Goal: Register for event/course: Sign up to attend an event or enroll in a course

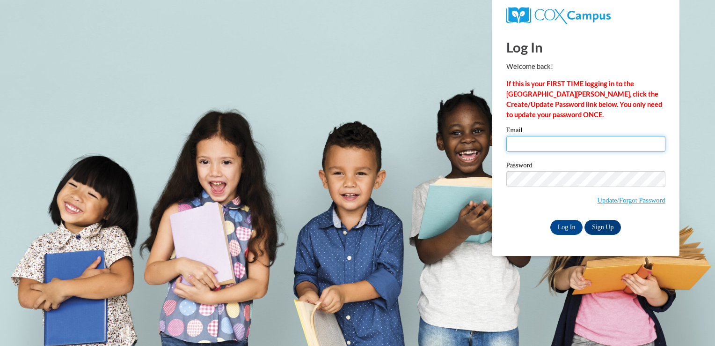
click at [541, 145] on input "Email" at bounding box center [586, 144] width 159 height 16
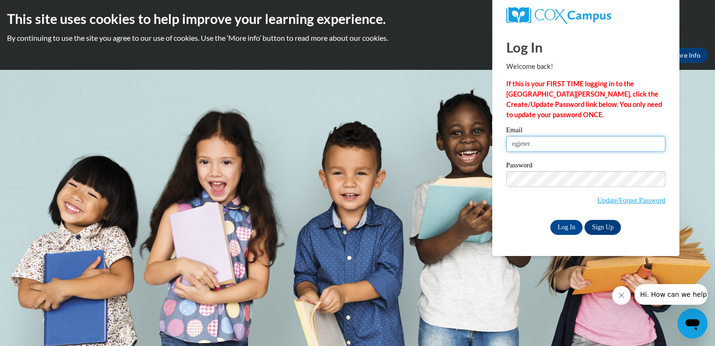
type input "[EMAIL_ADDRESS][DOMAIN_NAME]"
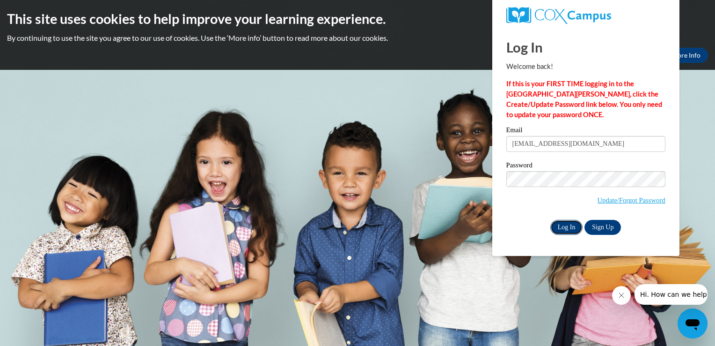
click at [575, 229] on input "Log In" at bounding box center [567, 227] width 33 height 15
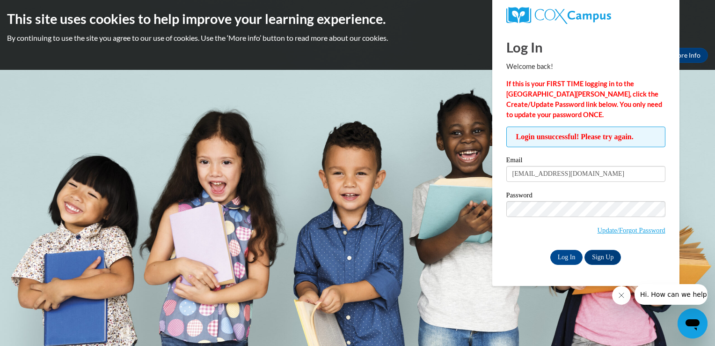
click at [635, 233] on span "Update/Forgot Password" at bounding box center [632, 230] width 68 height 10
click at [632, 231] on link "Update/Forgot Password" at bounding box center [632, 229] width 68 height 7
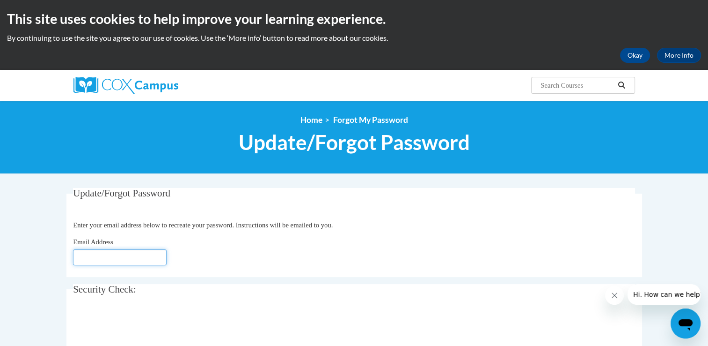
click at [125, 265] on input "Email Address" at bounding box center [120, 257] width 94 height 16
type input "[EMAIL_ADDRESS][DOMAIN_NAME]"
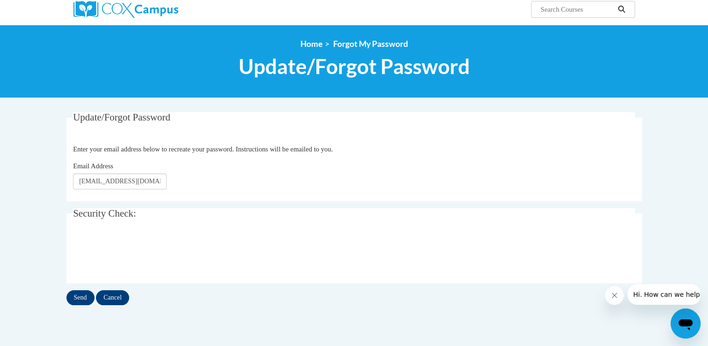
scroll to position [76, 0]
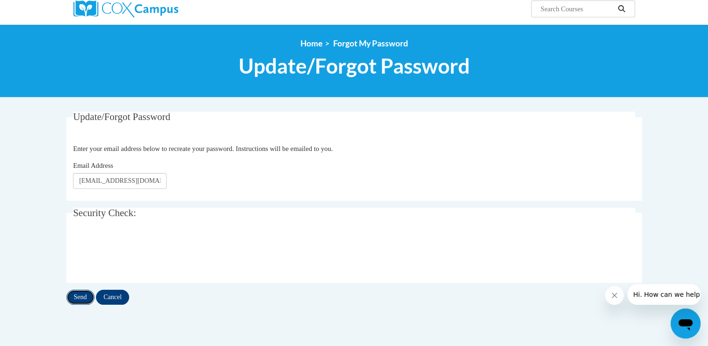
click at [75, 296] on input "Send" at bounding box center [80, 296] width 28 height 15
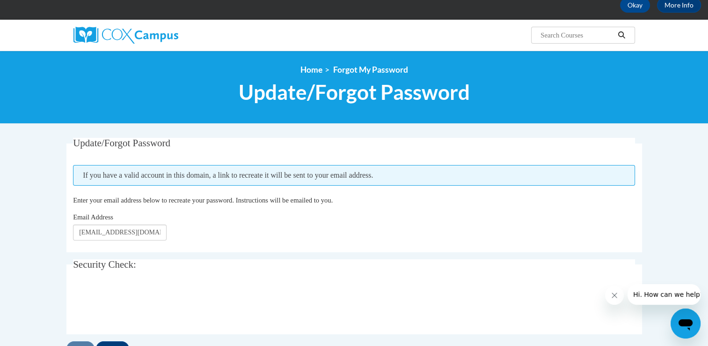
scroll to position [71, 0]
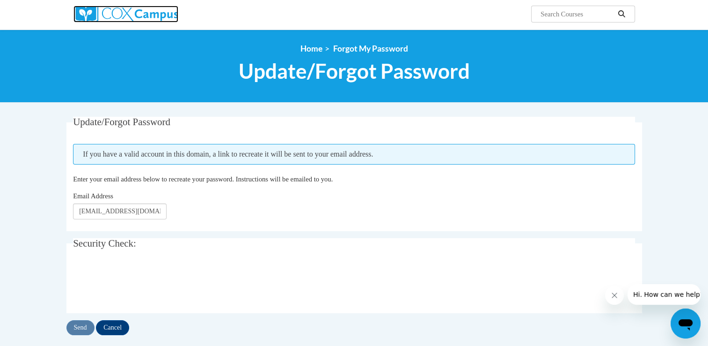
click at [146, 22] on img at bounding box center [126, 14] width 105 height 17
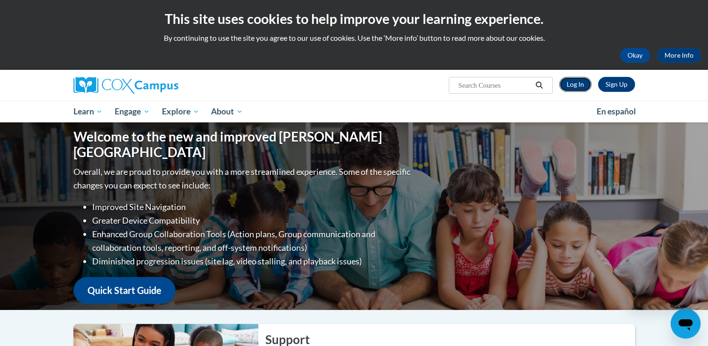
click at [577, 91] on link "Log In" at bounding box center [575, 84] width 32 height 15
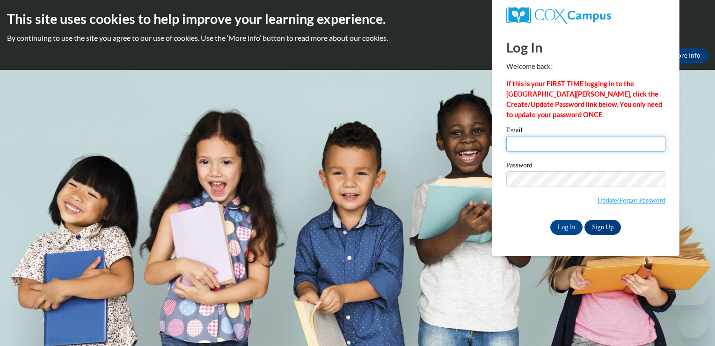
click at [594, 139] on input "Email" at bounding box center [586, 144] width 159 height 16
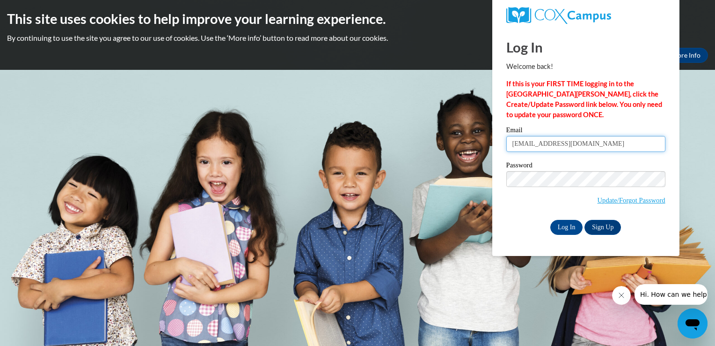
type input "egjeter@comcast.net"
click at [567, 228] on input "Log In" at bounding box center [567, 227] width 33 height 15
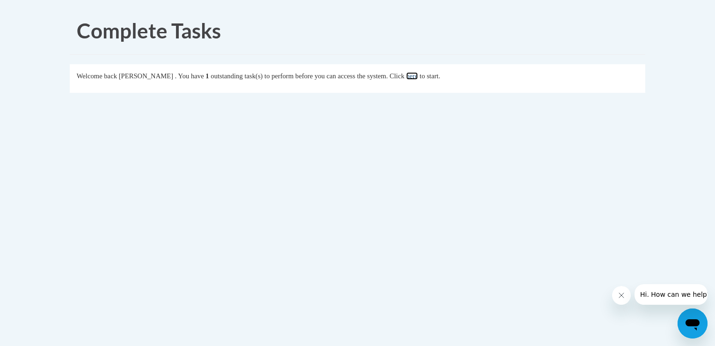
click at [418, 79] on link "here" at bounding box center [412, 75] width 12 height 7
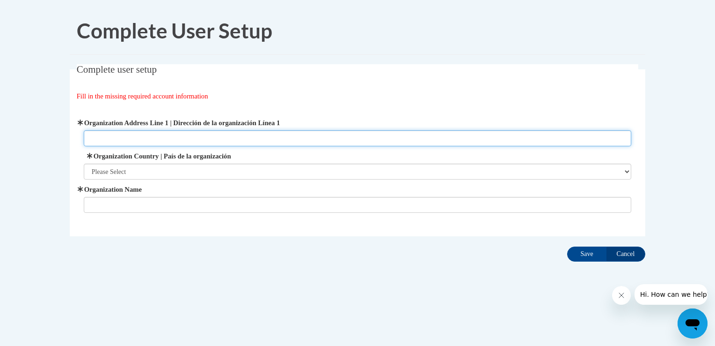
click at [293, 137] on input "Organization Address Line 1 | Dirección de la organización Línea 1" at bounding box center [358, 138] width 548 height 16
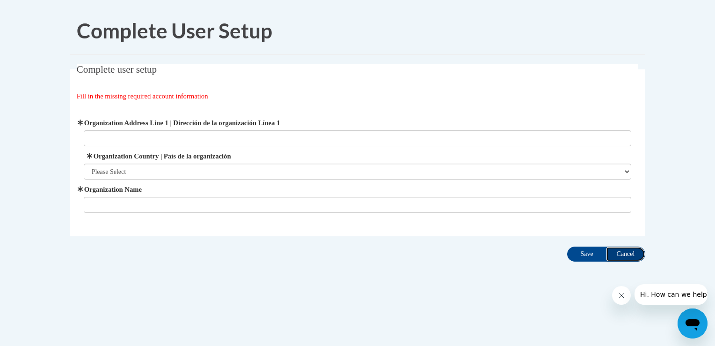
click at [633, 256] on input "Cancel" at bounding box center [625, 253] width 39 height 15
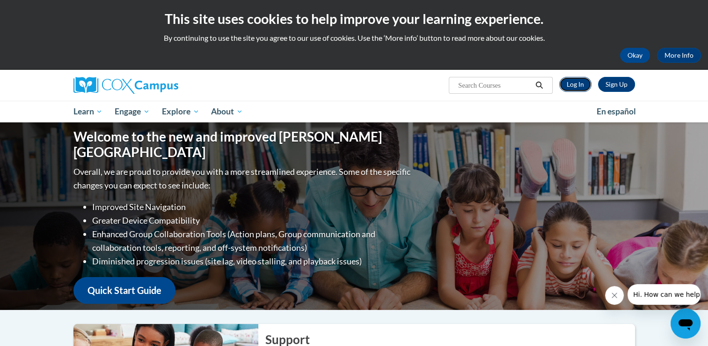
click at [577, 89] on link "Log In" at bounding box center [575, 84] width 32 height 15
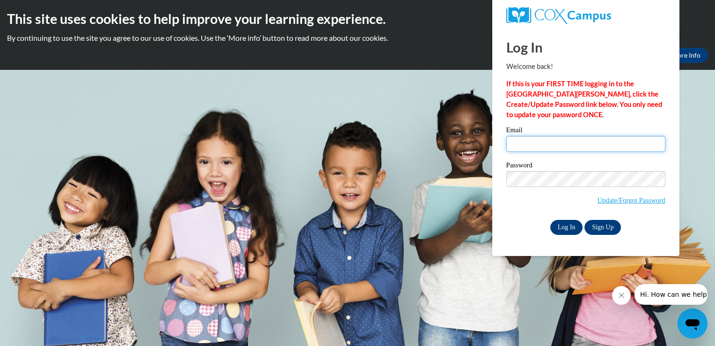
type input "egjeter@comcast.net"
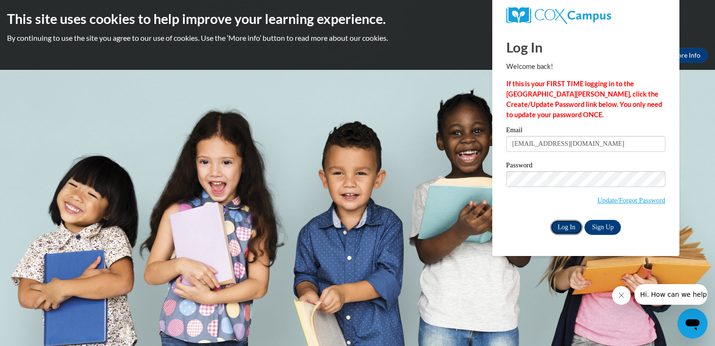
click at [558, 228] on input "Log In" at bounding box center [567, 227] width 33 height 15
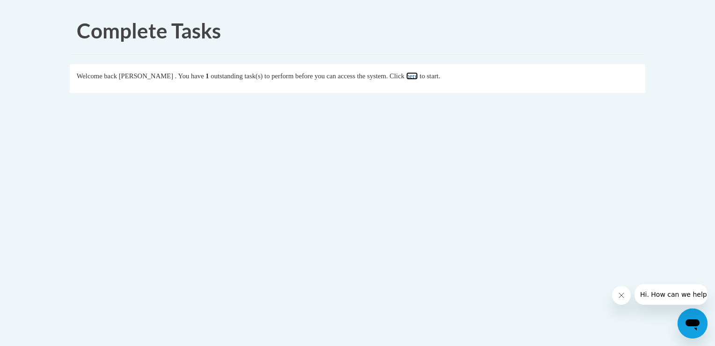
click at [418, 79] on link "here" at bounding box center [412, 75] width 12 height 7
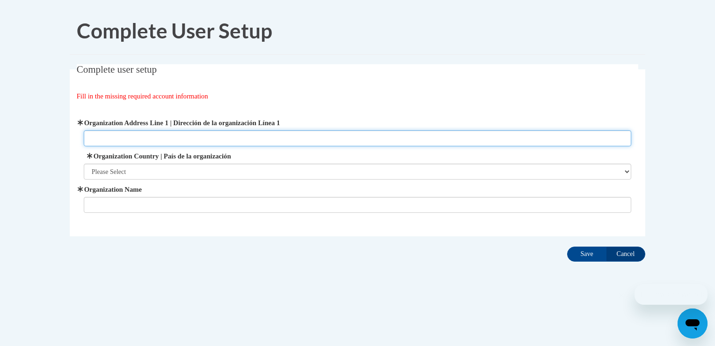
click at [125, 134] on input "Organization Address Line 1 | Dirección de la organización Línea 1" at bounding box center [358, 138] width 548 height 16
type input "3721 Zoar Rd"
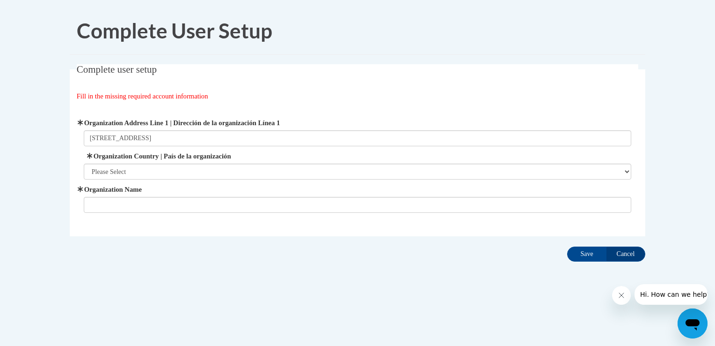
click at [136, 180] on div "Organization Address Line 1 | Dirección de la organización Línea 1 3721 Zoar Rd…" at bounding box center [358, 165] width 548 height 95
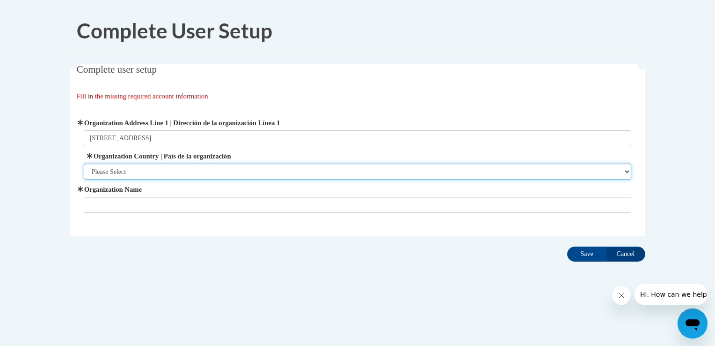
click at [138, 167] on select "Please Select United States | Estados Unidos Outside of the United States | Fue…" at bounding box center [358, 171] width 548 height 16
select select "ad49bcad-a171-4b2e-b99c-48b446064914"
click at [84, 163] on select "Please Select United States | Estados Unidos Outside of the United States | Fue…" at bounding box center [358, 171] width 548 height 16
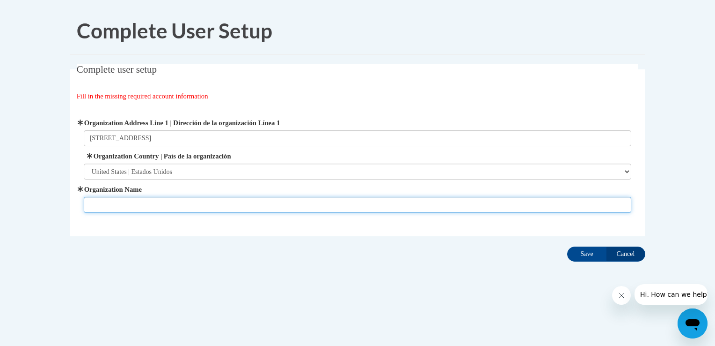
click at [110, 201] on input "Organization Name" at bounding box center [358, 205] width 548 height 16
type input "Destined for Greatness Academy"
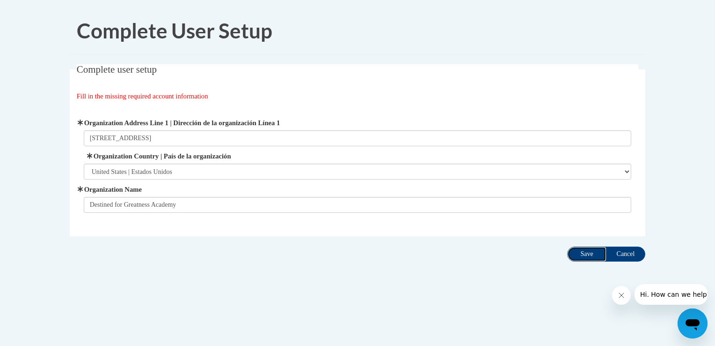
click at [590, 255] on input "Save" at bounding box center [586, 253] width 39 height 15
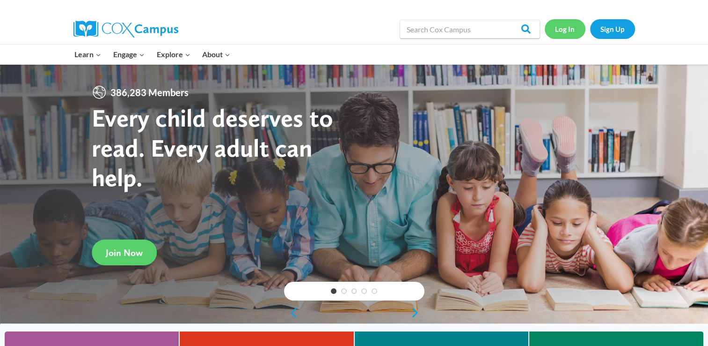
click at [567, 32] on link "Log In" at bounding box center [565, 28] width 41 height 19
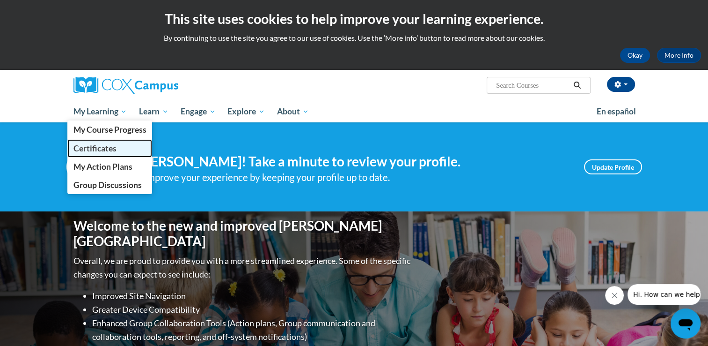
click at [96, 150] on span "Certificates" at bounding box center [94, 148] width 43 height 10
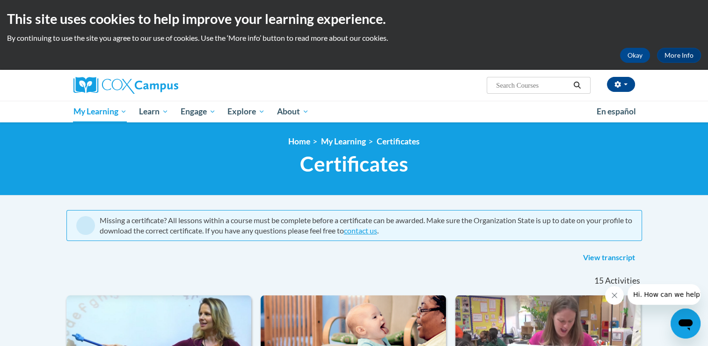
click at [526, 87] on input "Search..." at bounding box center [532, 85] width 75 height 11
type input "literacy"
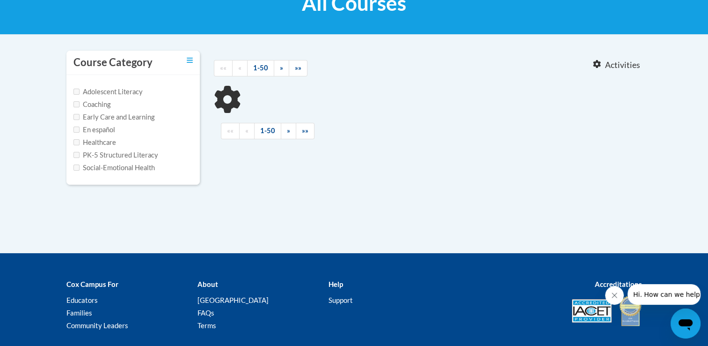
scroll to position [161, 0]
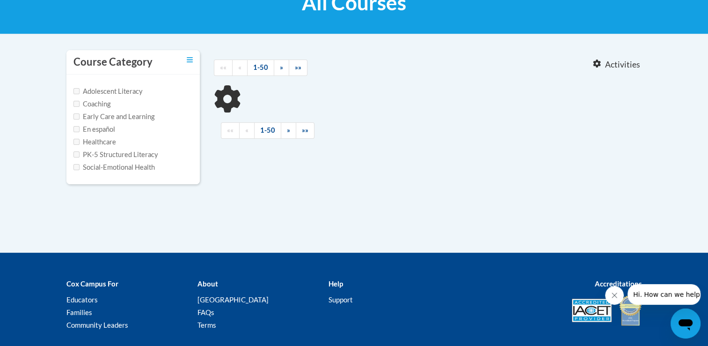
click at [364, 259] on div at bounding box center [354, 257] width 708 height 11
type input "literacy"
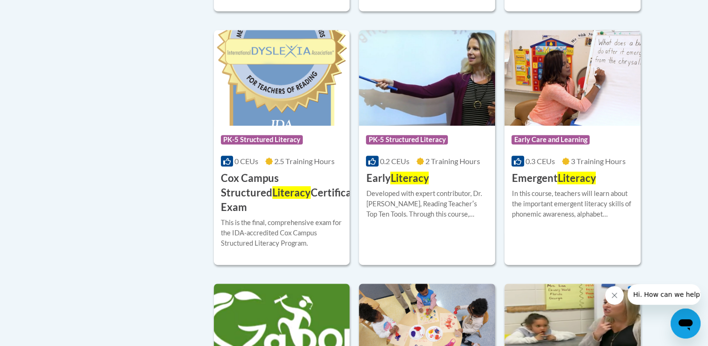
scroll to position [455, 0]
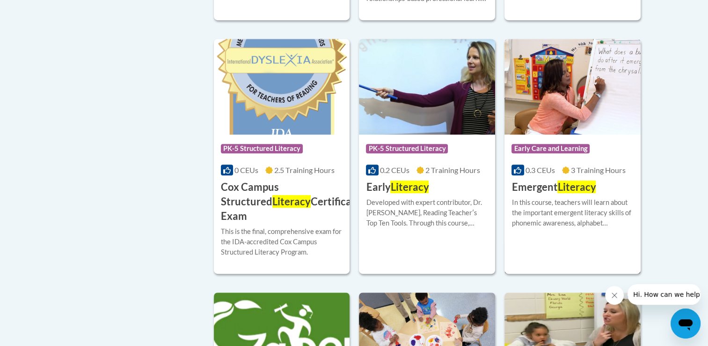
click at [556, 173] on div "0.3 CEUs 3 Training Hours" at bounding box center [573, 170] width 122 height 10
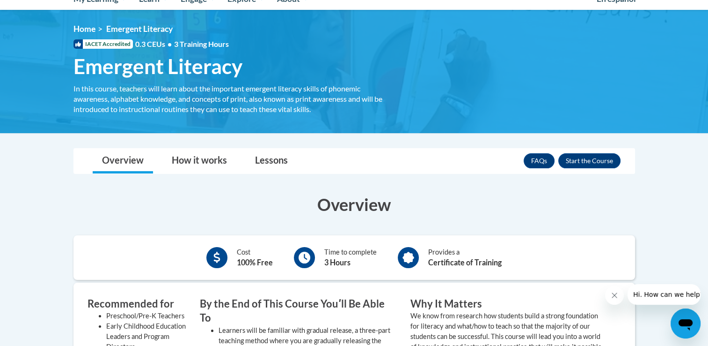
scroll to position [81, 0]
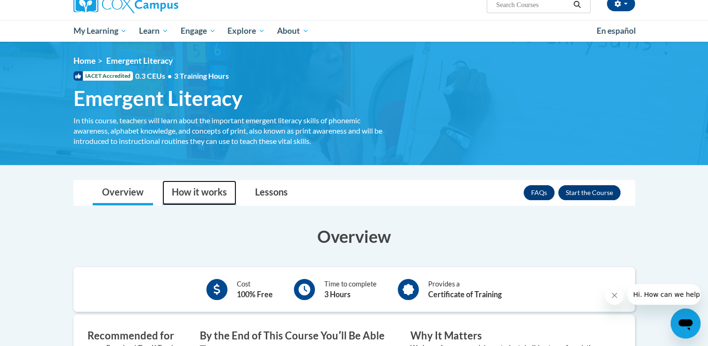
click at [211, 199] on link "How it works" at bounding box center [199, 192] width 74 height 25
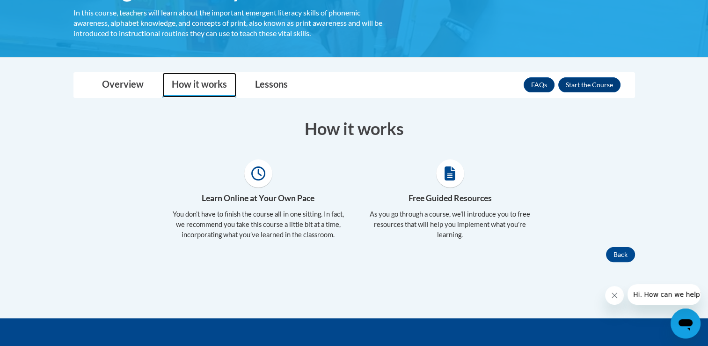
scroll to position [182, 0]
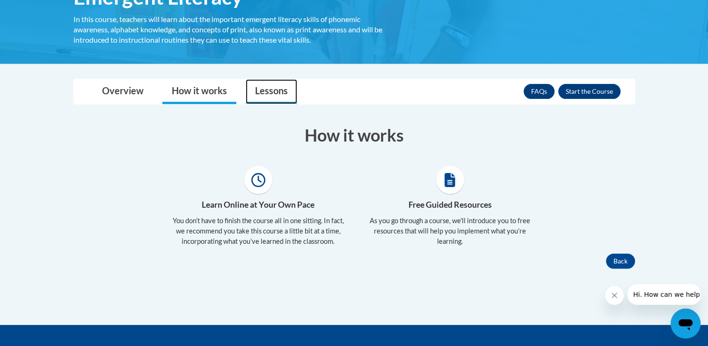
click at [262, 86] on link "Lessons" at bounding box center [272, 91] width 52 height 25
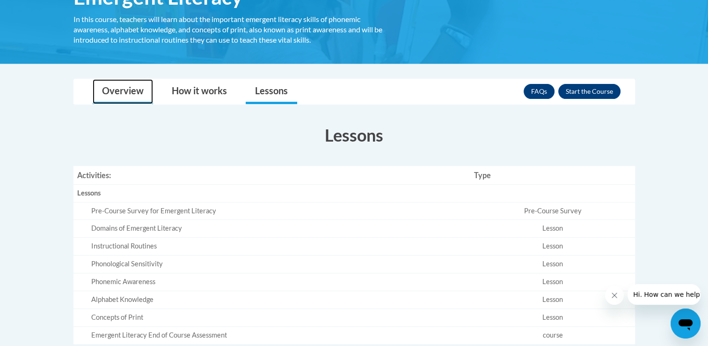
click at [136, 94] on link "Overview" at bounding box center [123, 91] width 60 height 25
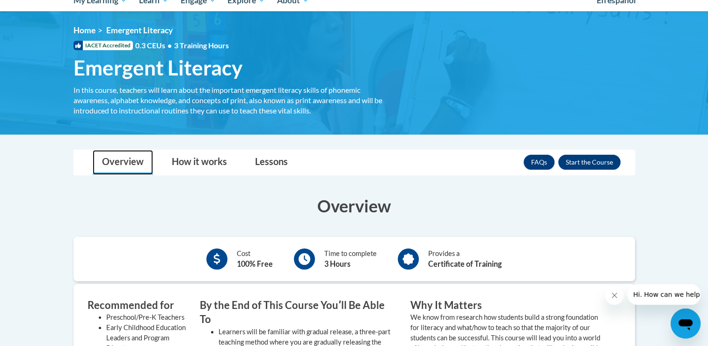
scroll to position [0, 0]
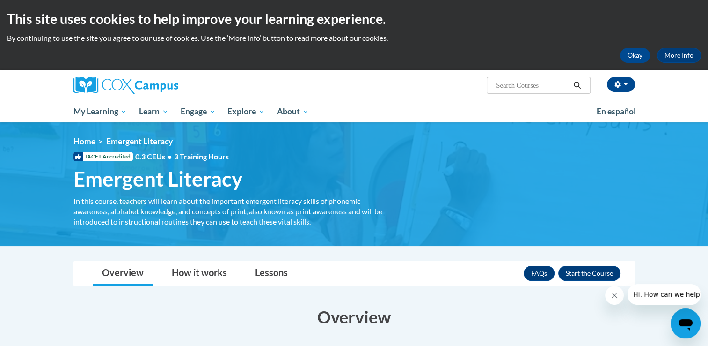
click at [194, 212] on div "In this course, teachers will learn about the important emergent literacy skill…" at bounding box center [235, 211] width 323 height 31
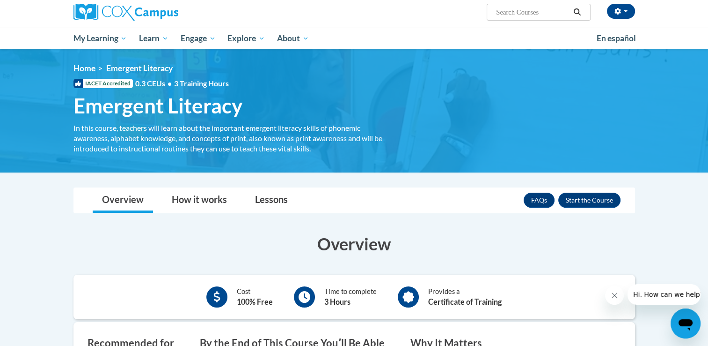
click at [618, 298] on icon "Close message from company" at bounding box center [614, 294] width 7 height 7
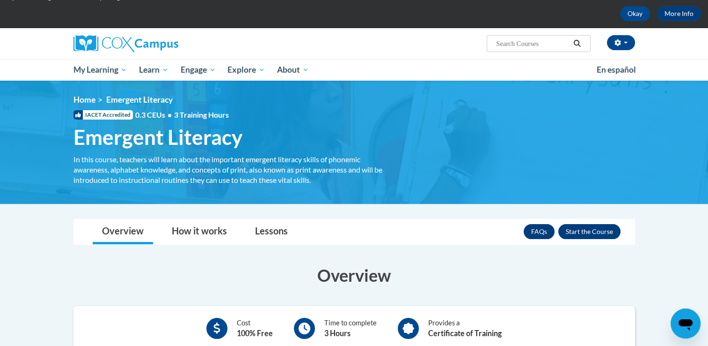
scroll to position [41, 0]
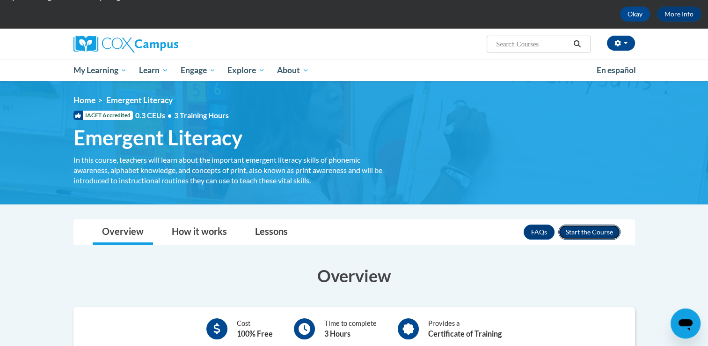
click at [572, 236] on button "Enroll" at bounding box center [590, 231] width 62 height 15
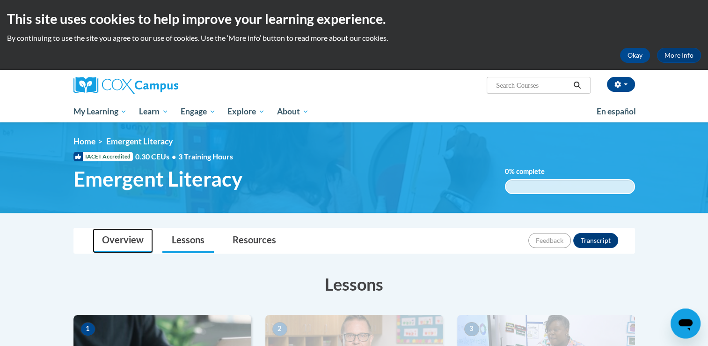
click at [120, 243] on link "Overview" at bounding box center [123, 240] width 60 height 25
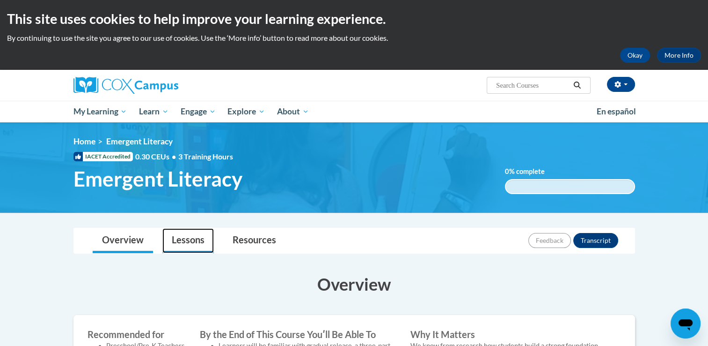
click at [186, 248] on link "Lessons" at bounding box center [188, 240] width 52 height 25
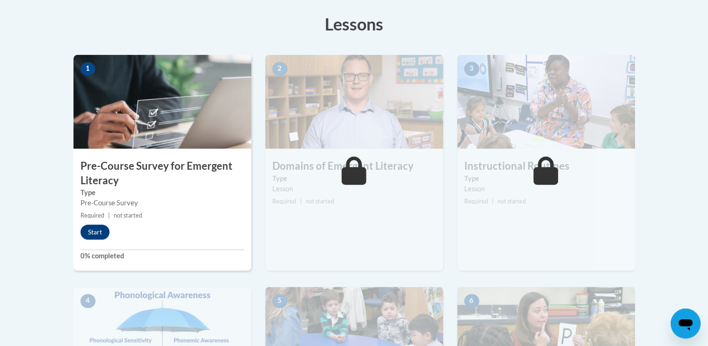
scroll to position [260, 0]
drag, startPoint x: 232, startPoint y: 243, endPoint x: 107, endPoint y: 171, distance: 145.0
click at [107, 171] on h3 "Pre-Course Survey for Emergent Literacy" at bounding box center [163, 172] width 178 height 29
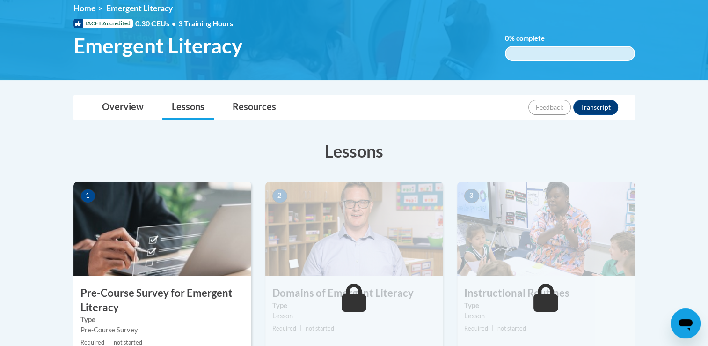
scroll to position [0, 0]
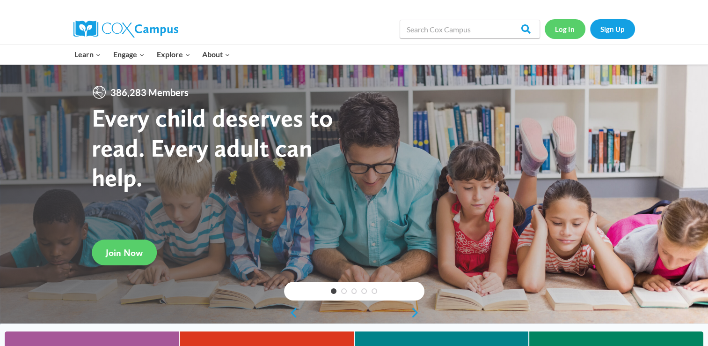
click at [559, 31] on link "Log In" at bounding box center [565, 28] width 41 height 19
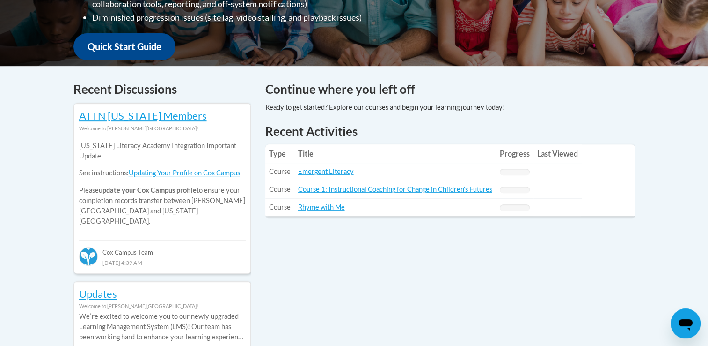
scroll to position [331, 0]
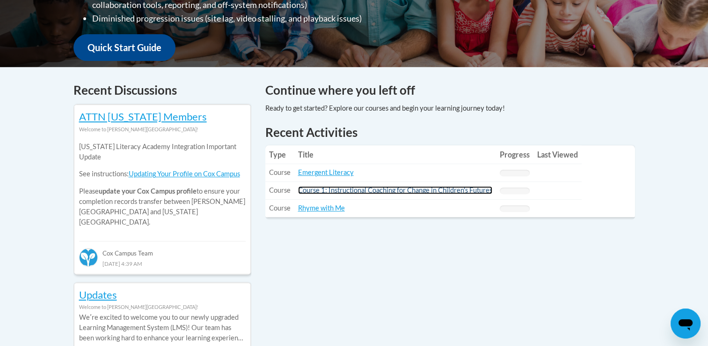
click at [386, 192] on link "Course 1: Instructional Coaching for Change in Children's Futures" at bounding box center [395, 190] width 194 height 8
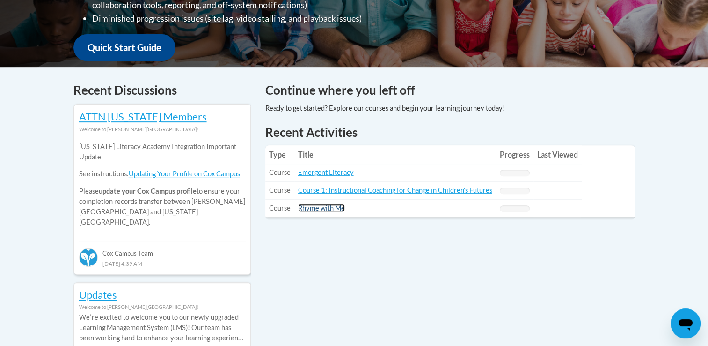
click at [318, 209] on link "Rhyme with Me" at bounding box center [321, 208] width 47 height 8
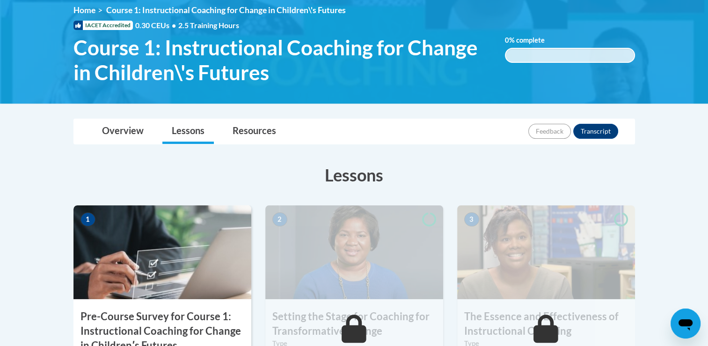
scroll to position [127, 0]
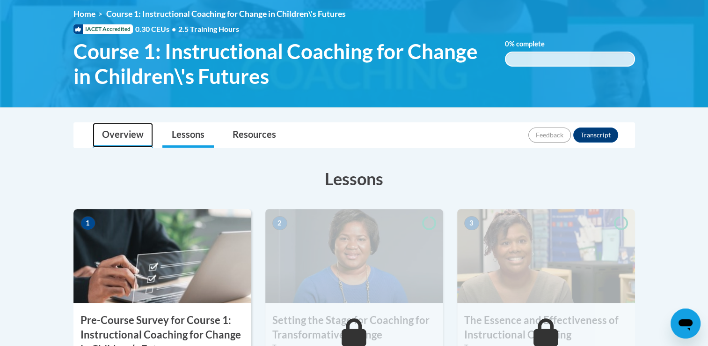
drag, startPoint x: 186, startPoint y: 217, endPoint x: 124, endPoint y: 138, distance: 101.1
click at [124, 138] on link "Overview" at bounding box center [123, 135] width 60 height 25
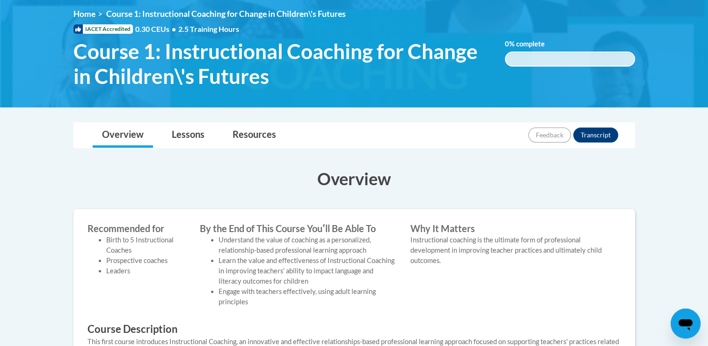
click at [66, 83] on h1 "Course 1: Instructional Coaching for Change in Children\'s Futures" at bounding box center [282, 64] width 432 height 50
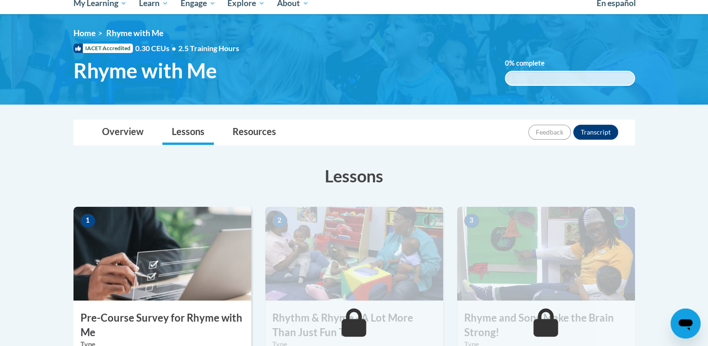
scroll to position [118, 0]
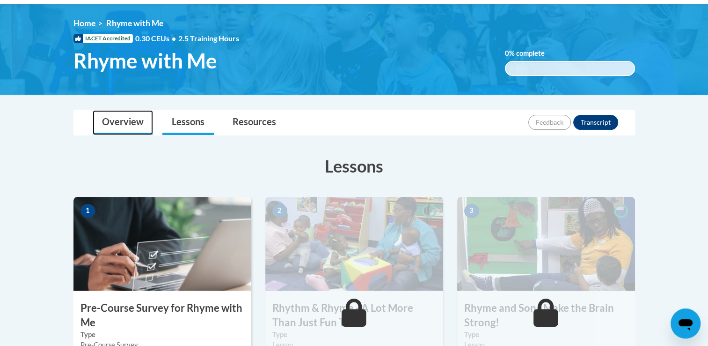
click at [135, 126] on link "Overview" at bounding box center [123, 122] width 60 height 25
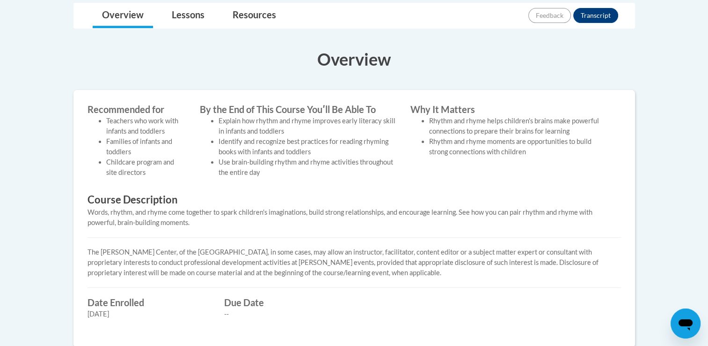
scroll to position [225, 0]
drag, startPoint x: 69, startPoint y: 126, endPoint x: 34, endPoint y: 171, distance: 57.4
click at [34, 171] on body "This site uses cookies to help improve your learning experience. By continuing …" at bounding box center [354, 178] width 708 height 806
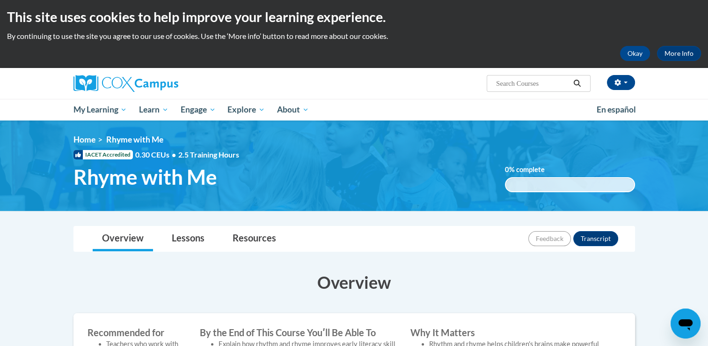
scroll to position [0, 0]
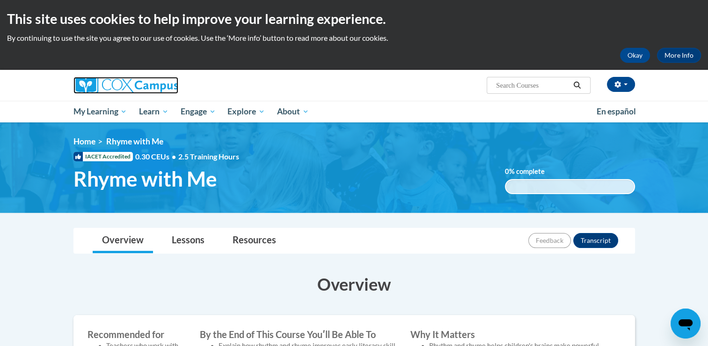
click at [79, 88] on img at bounding box center [126, 85] width 105 height 17
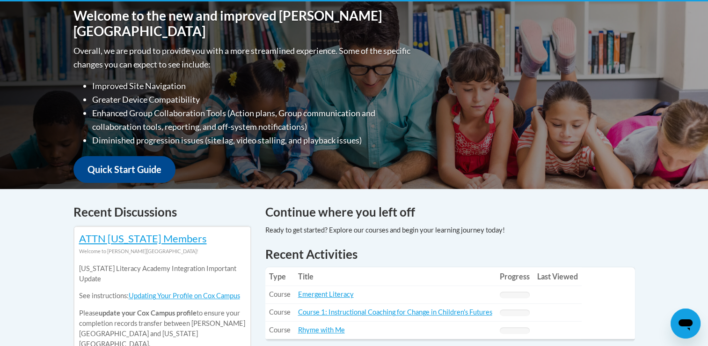
scroll to position [344, 0]
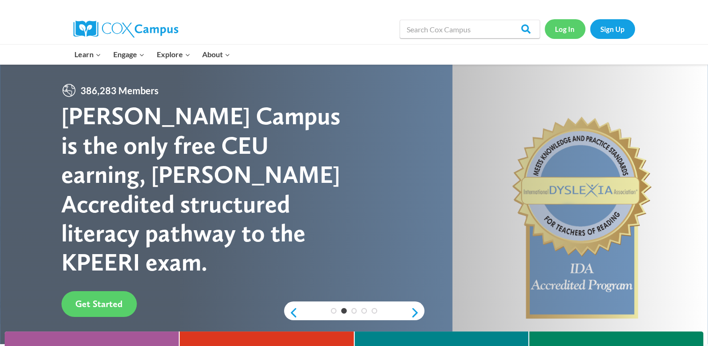
click at [560, 32] on link "Log In" at bounding box center [565, 28] width 41 height 19
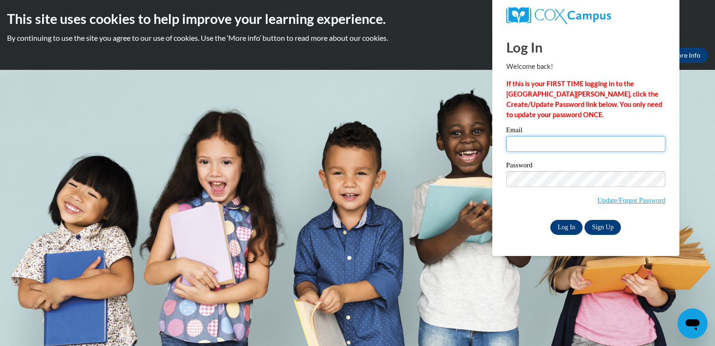
type input "egjeter@comcast.net"
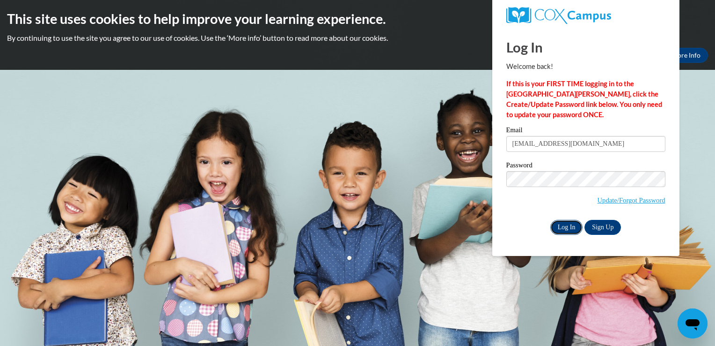
click at [572, 228] on input "Log In" at bounding box center [567, 227] width 33 height 15
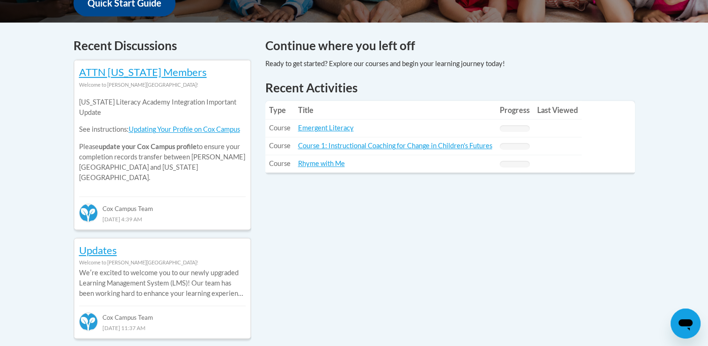
scroll to position [364, 0]
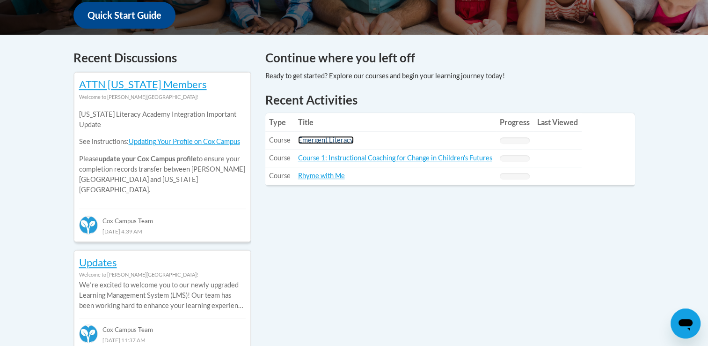
click at [342, 141] on link "Emergent Literacy" at bounding box center [326, 140] width 56 height 8
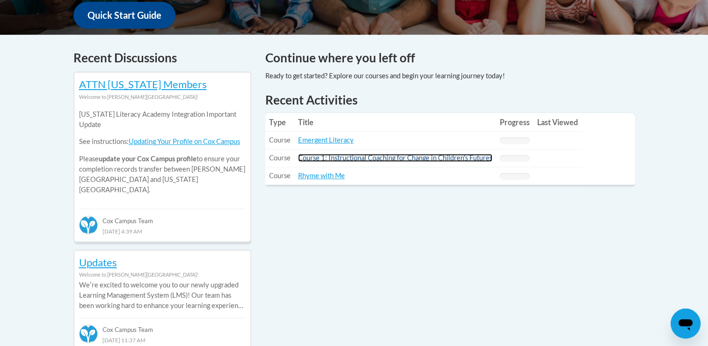
click at [318, 159] on link "Course 1: Instructional Coaching for Change in Children's Futures" at bounding box center [395, 158] width 194 height 8
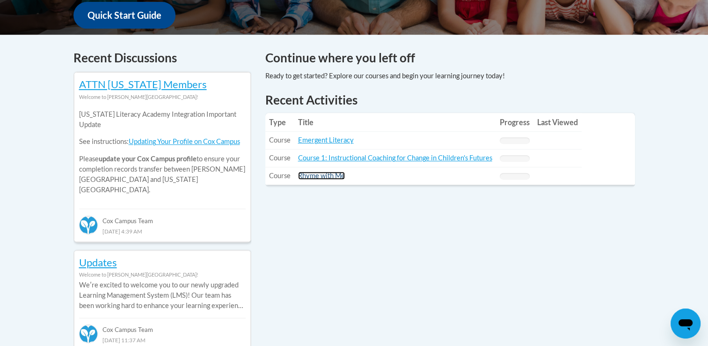
click at [317, 177] on link "Rhyme with Me" at bounding box center [321, 175] width 47 height 8
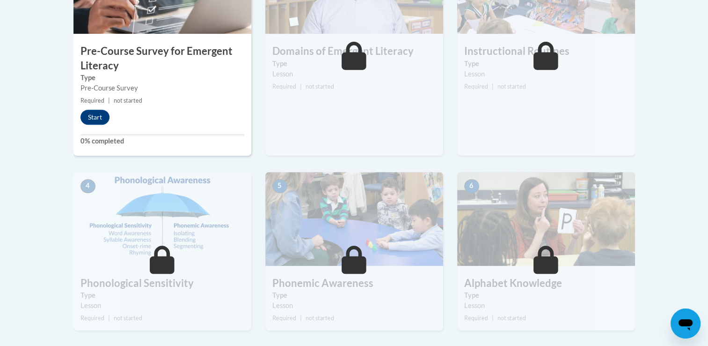
scroll to position [393, 0]
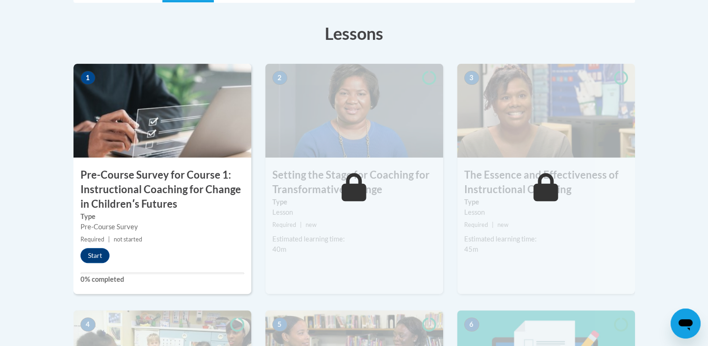
scroll to position [281, 0]
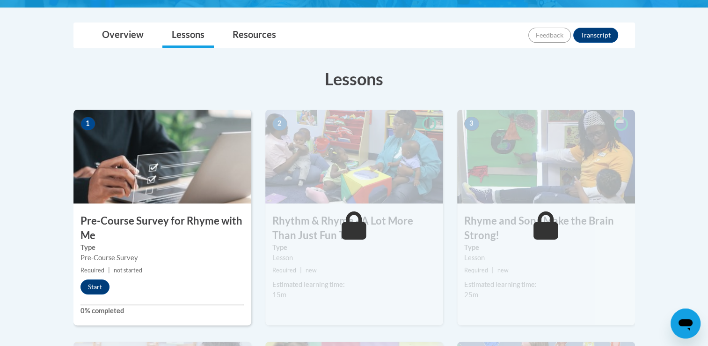
scroll to position [206, 0]
